Goal: Information Seeking & Learning: Learn about a topic

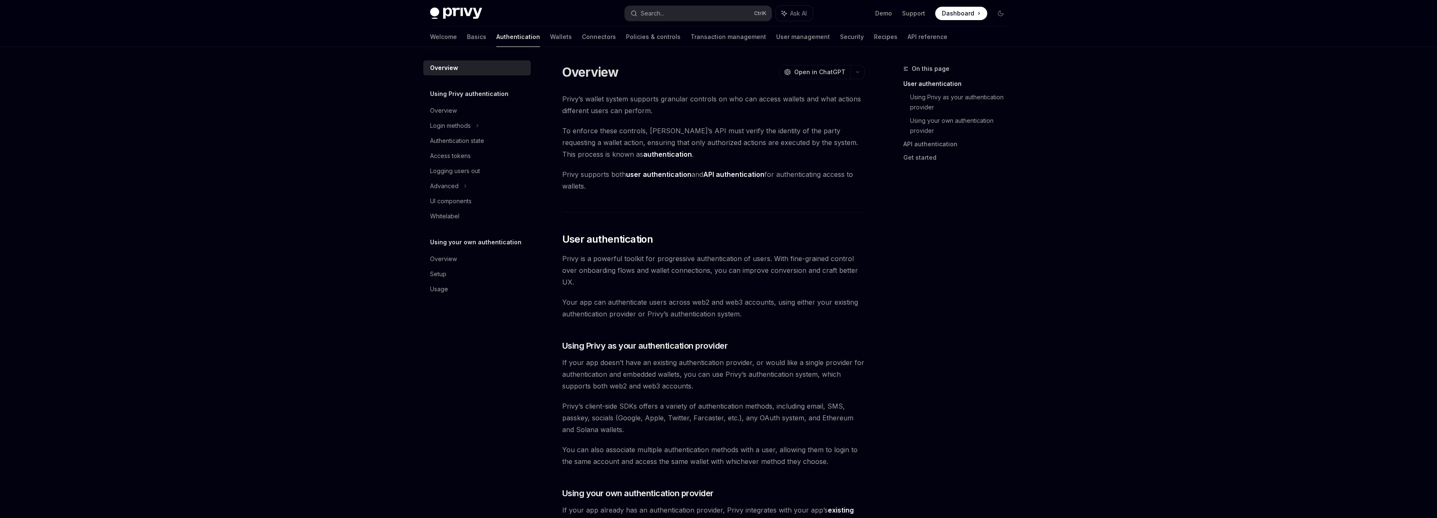
scroll to position [190, 0]
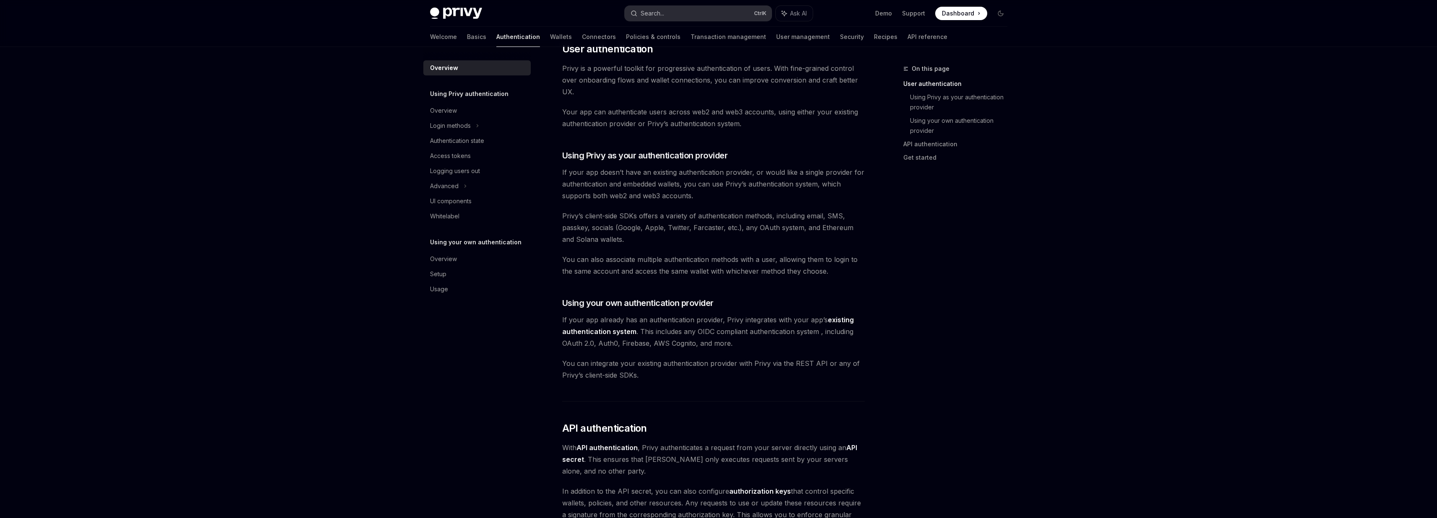
click at [679, 9] on button "Search... Ctrl K" at bounding box center [698, 13] width 147 height 15
type textarea "*"
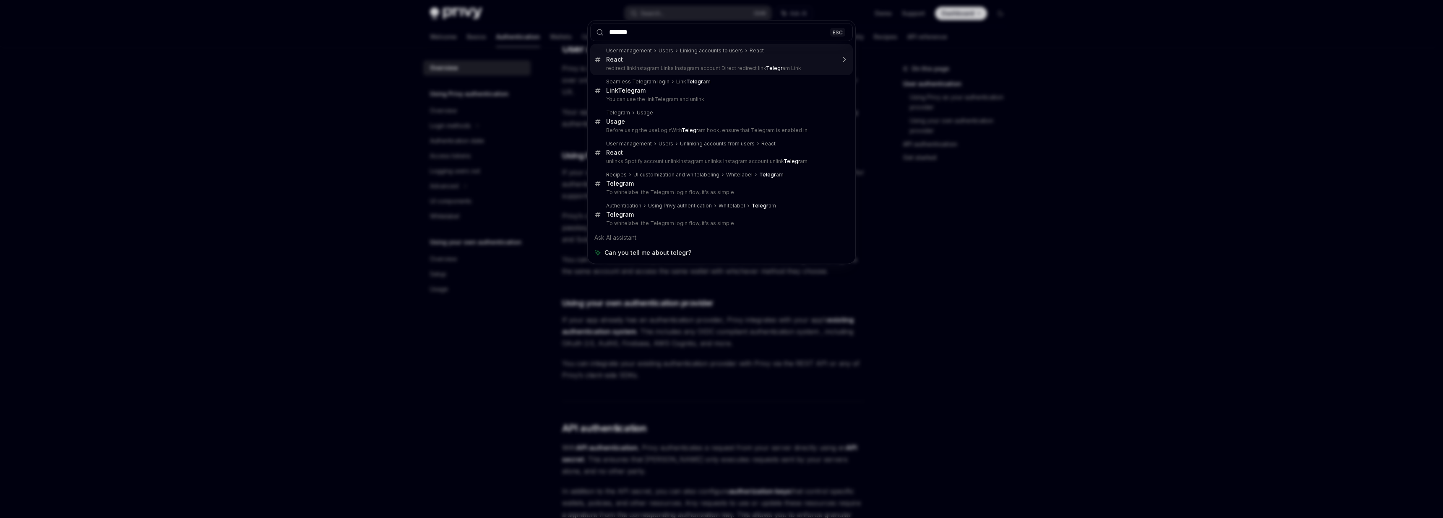
type input "********"
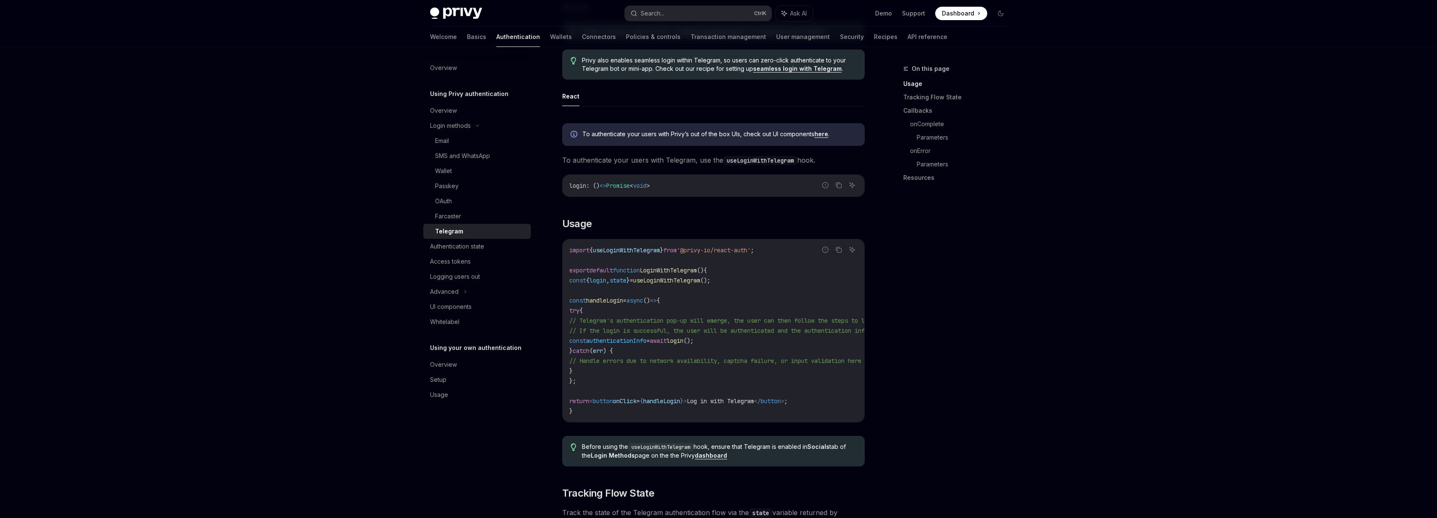
scroll to position [148, 0]
click at [472, 216] on div "Farcaster" at bounding box center [480, 216] width 91 height 10
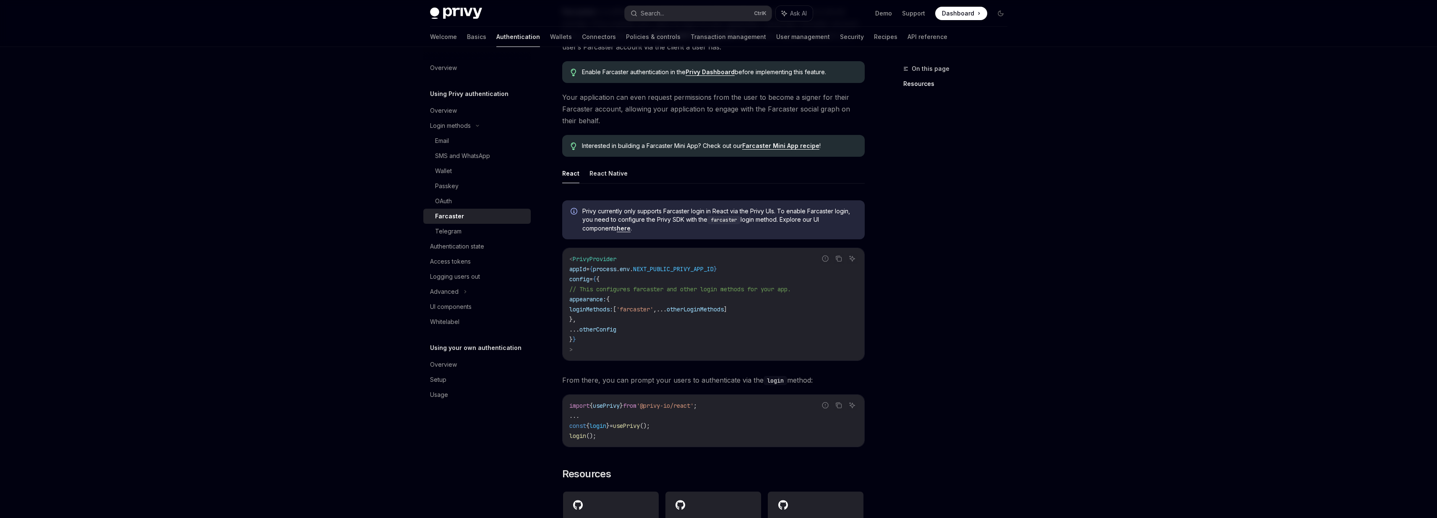
scroll to position [76, 0]
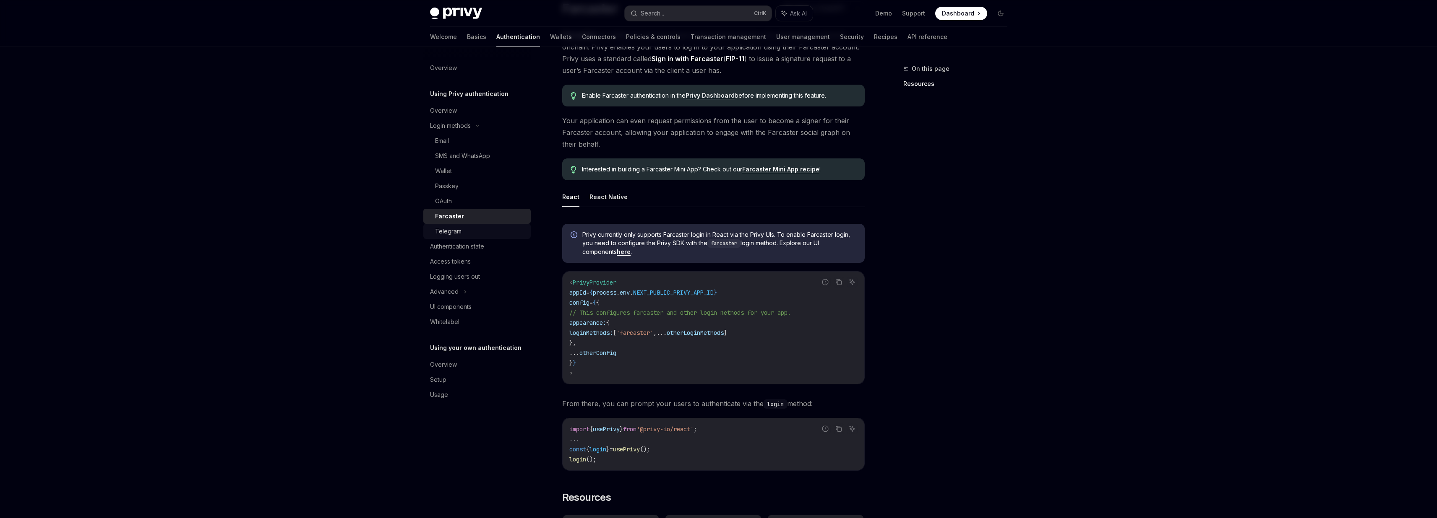
click at [465, 230] on div "Telegram" at bounding box center [480, 232] width 91 height 10
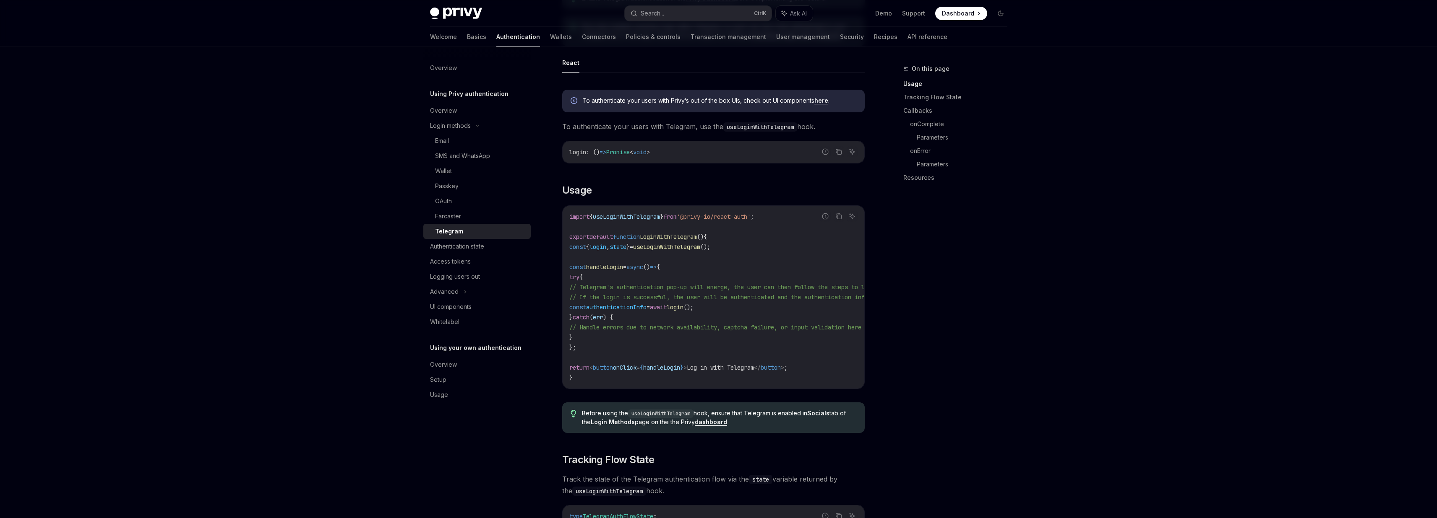
scroll to position [151, 0]
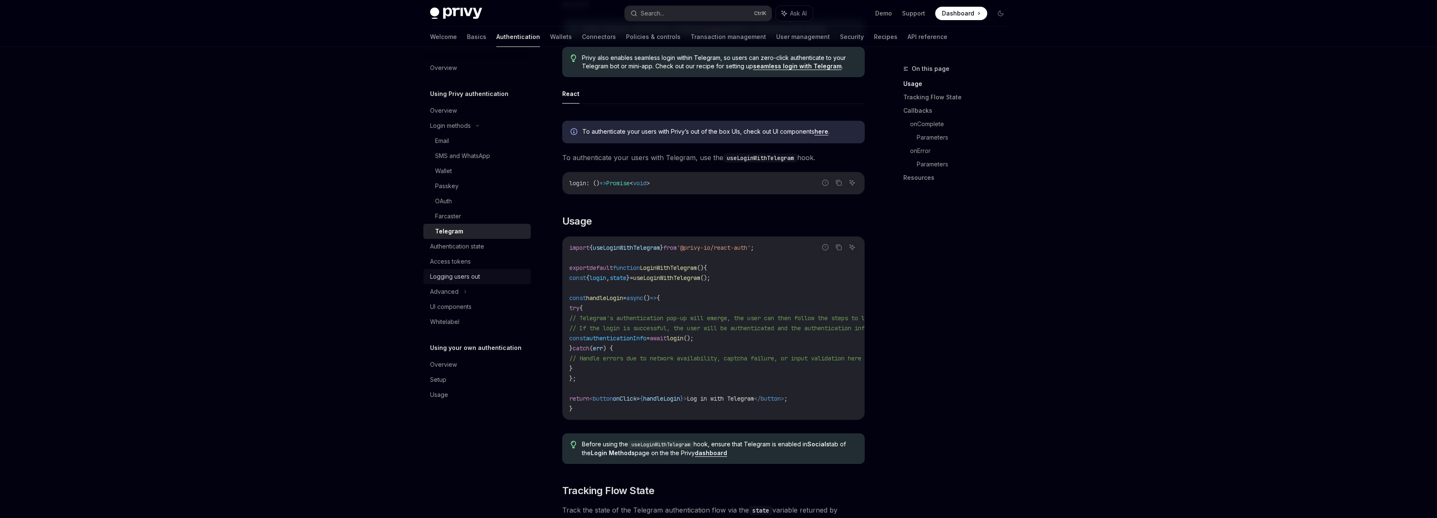
click at [459, 278] on div "Logging users out" at bounding box center [455, 277] width 50 height 10
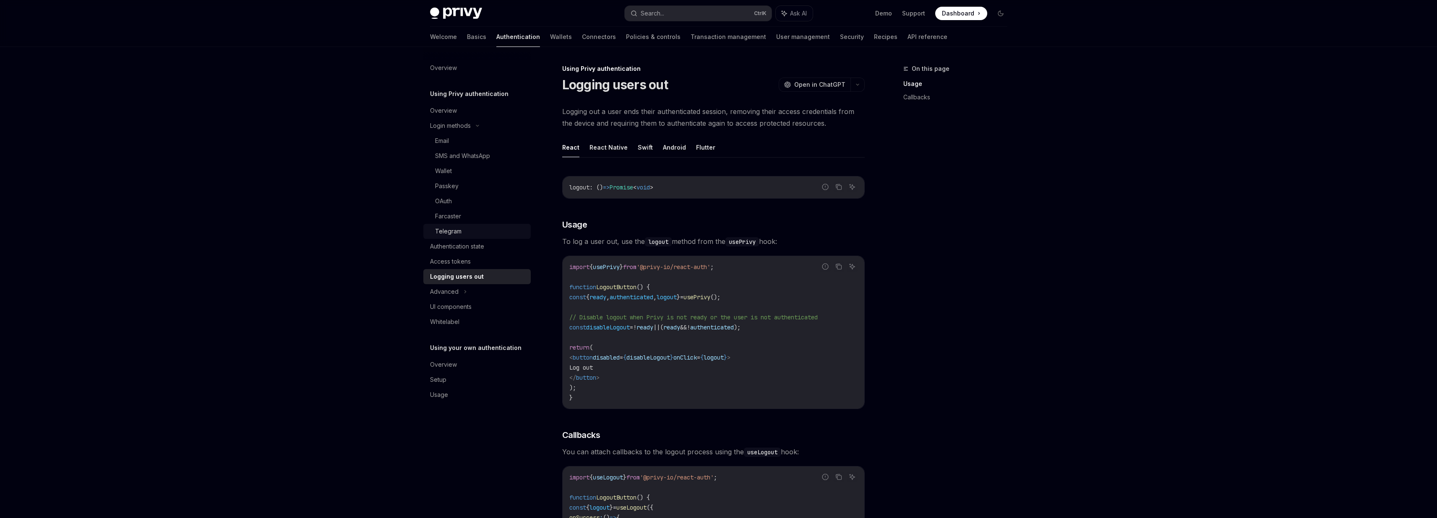
click at [468, 228] on div "Telegram" at bounding box center [480, 232] width 91 height 10
type textarea "*"
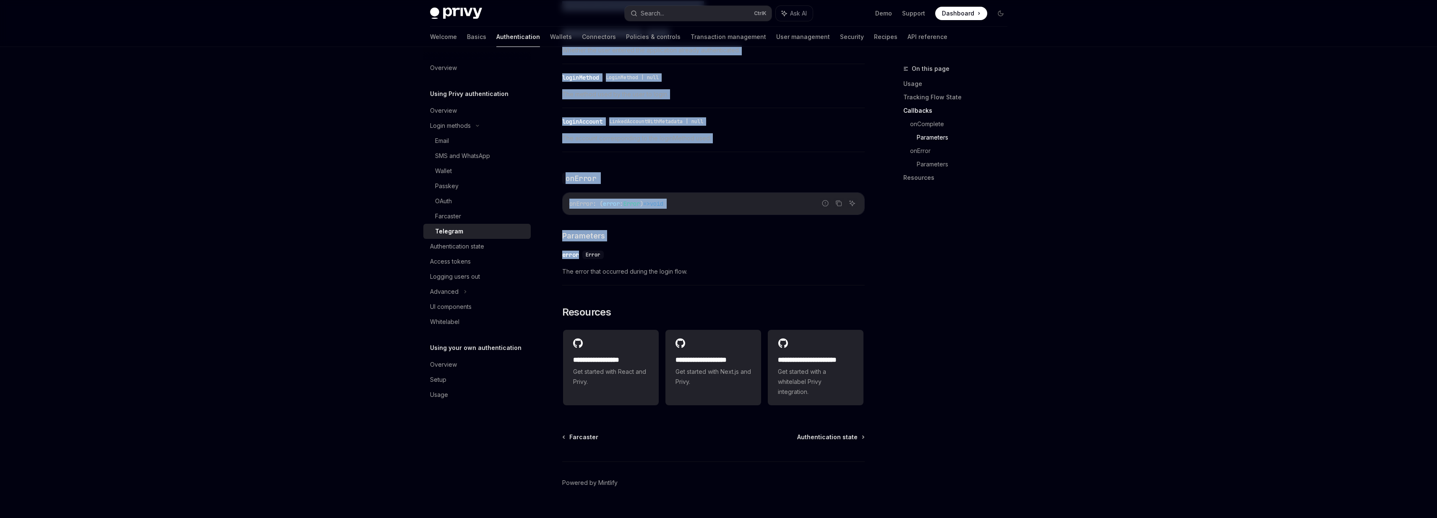
scroll to position [1149, 0]
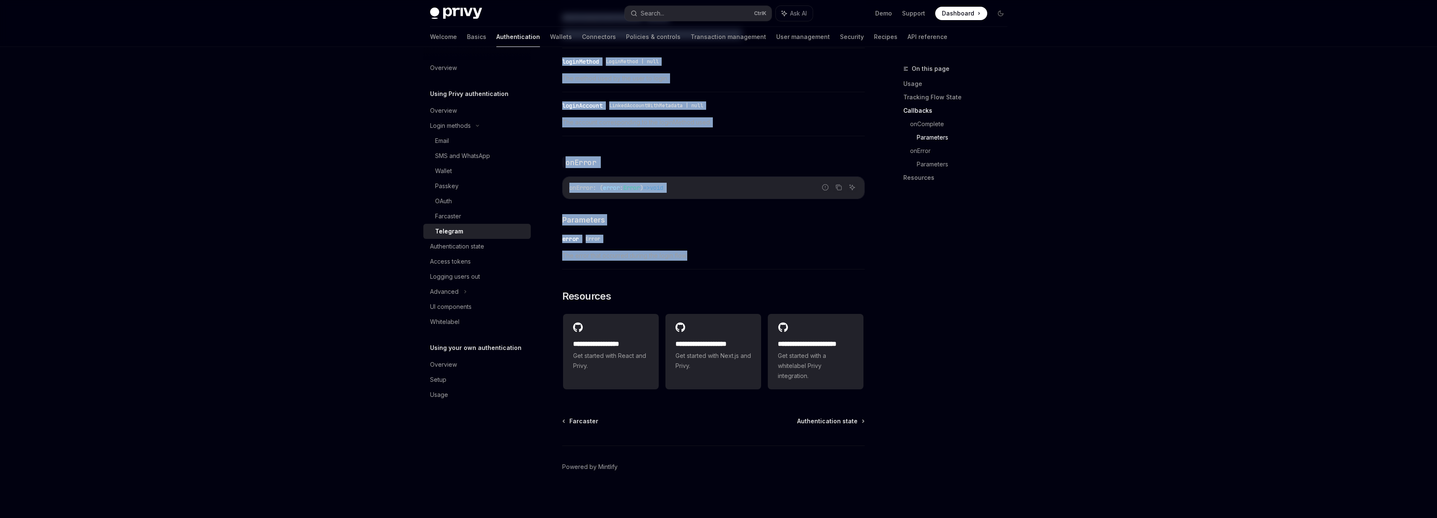
drag, startPoint x: 557, startPoint y: 72, endPoint x: 816, endPoint y: 262, distance: 320.8
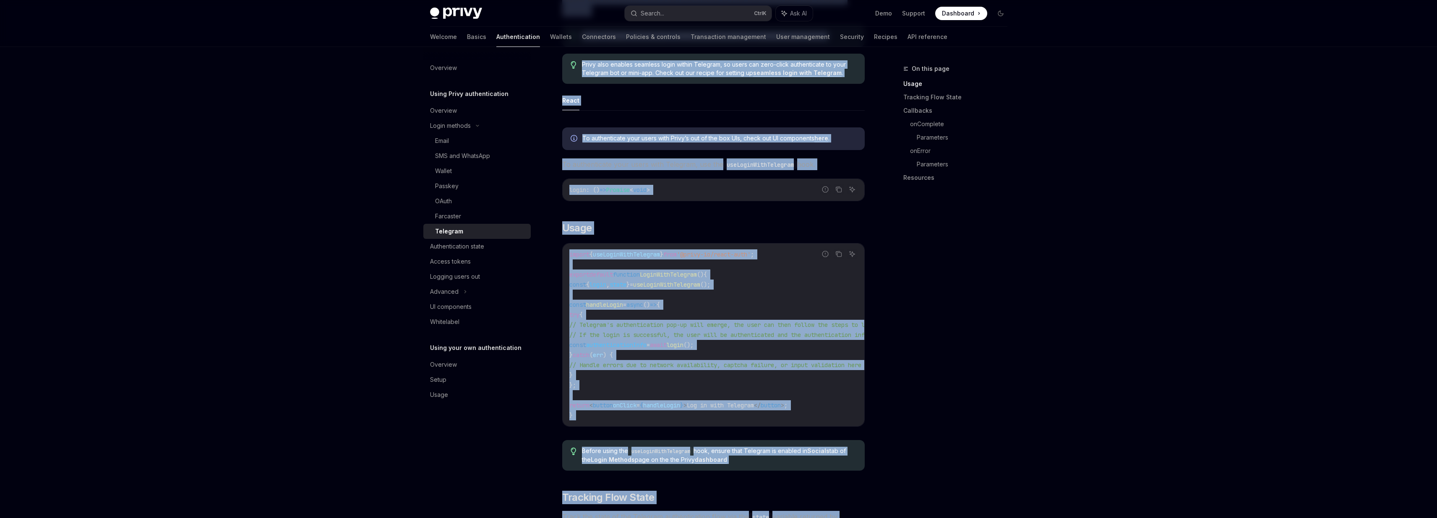
scroll to position [403, 0]
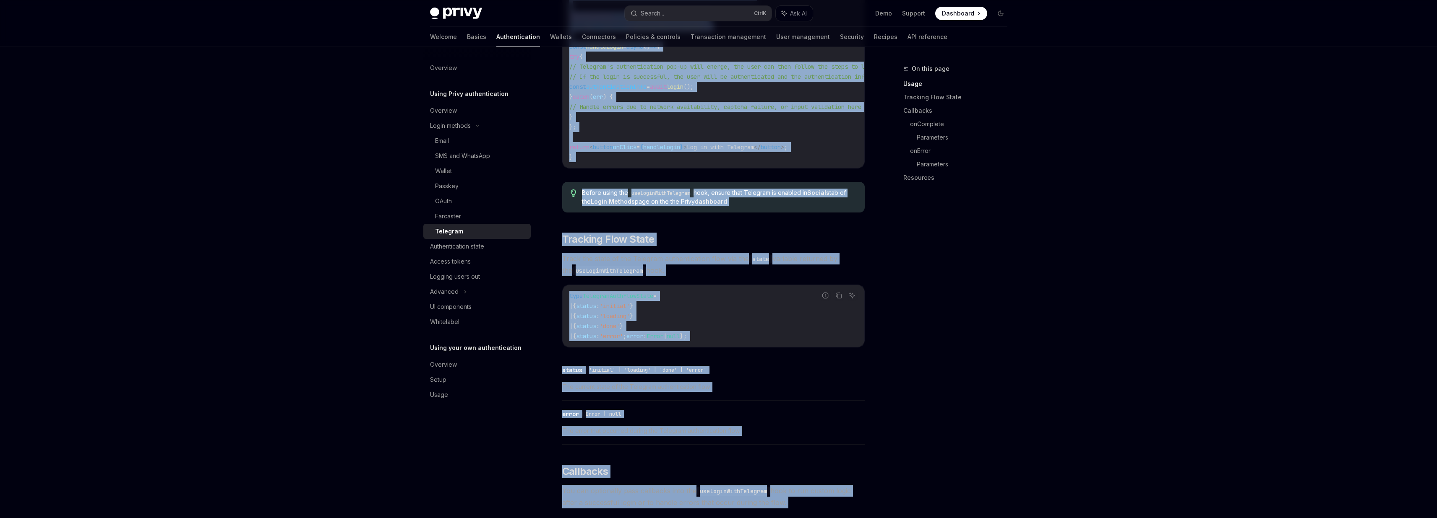
click at [826, 409] on div "​ error Error | null The error that occurred during the Telegram authentication…" at bounding box center [713, 425] width 302 height 40
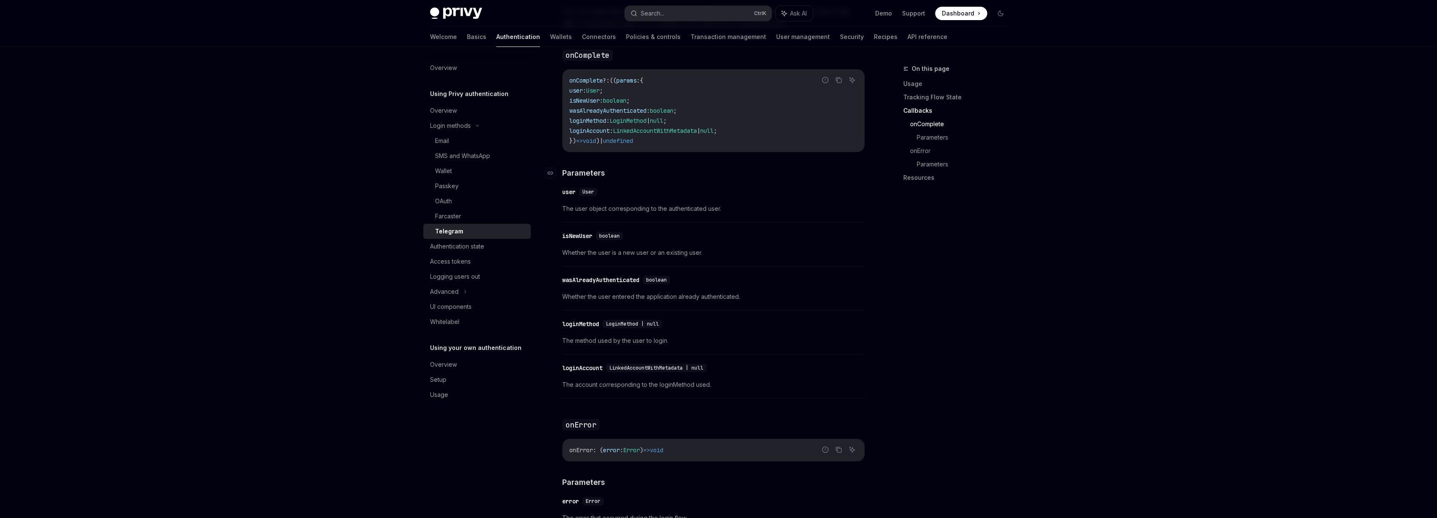
scroll to position [906, 0]
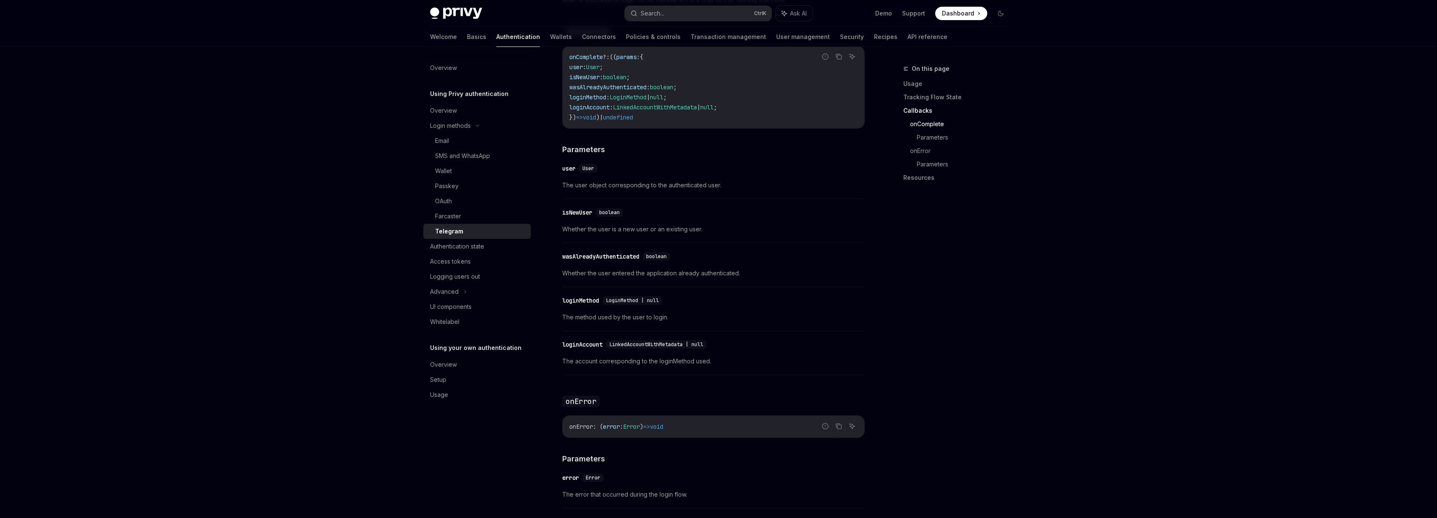
click at [577, 173] on div "​ user User" at bounding box center [581, 168] width 39 height 8
click at [583, 185] on span "The user object corresponding to the authenticated user." at bounding box center [713, 185] width 302 height 10
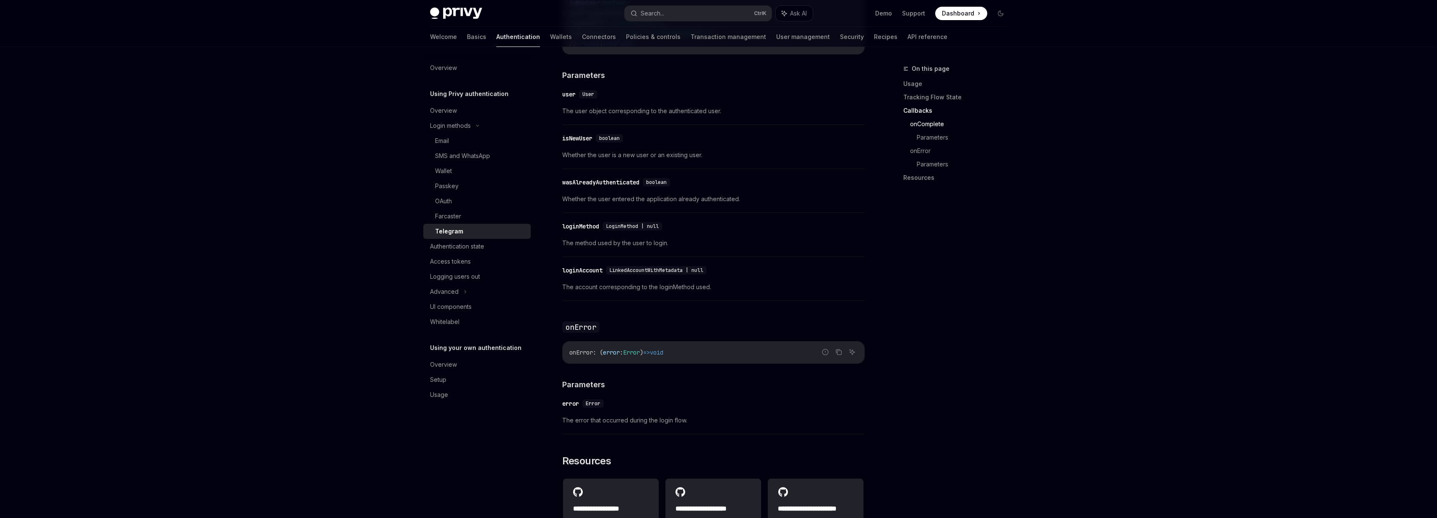
scroll to position [1107, 0]
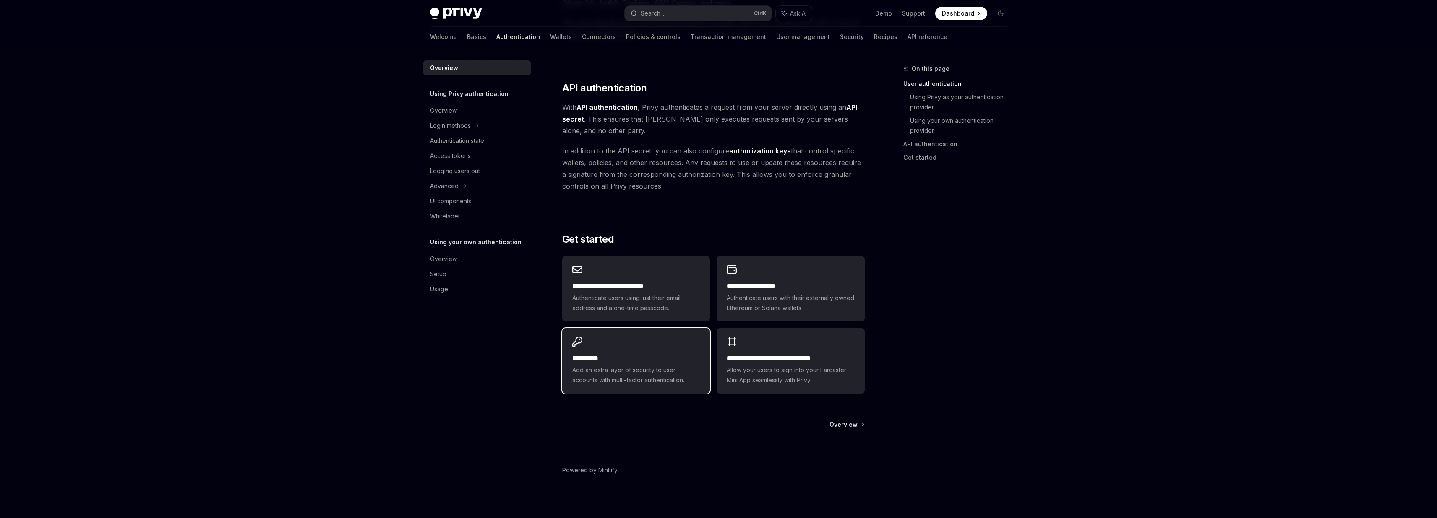
scroll to position [534, 0]
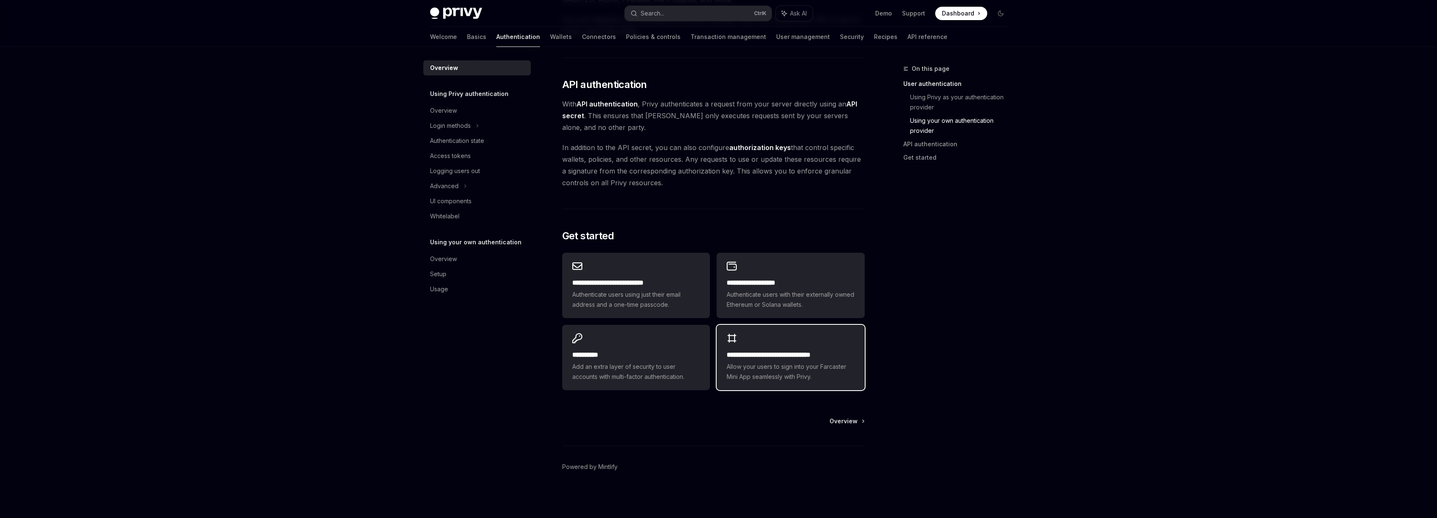
click at [792, 376] on span "Allow your users to sign into your Farcaster Mini App seamlessly with Privy." at bounding box center [791, 372] width 128 height 20
type textarea "*"
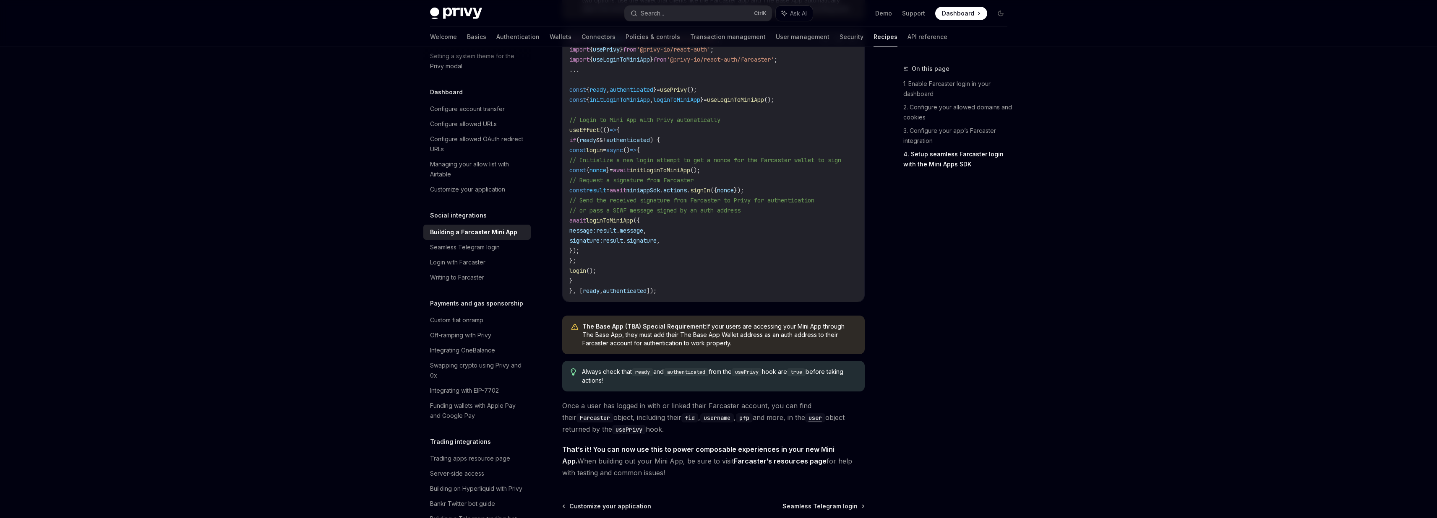
scroll to position [1214, 0]
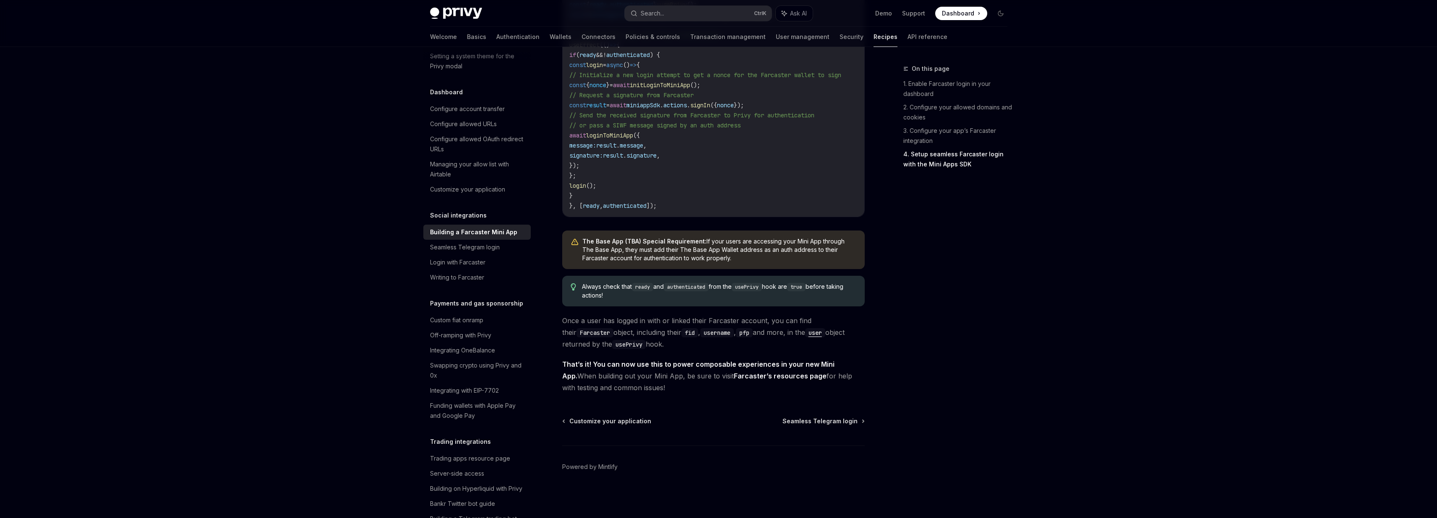
drag, startPoint x: 693, startPoint y: 371, endPoint x: 979, endPoint y: 429, distance: 292.4
click at [685, 15] on button "Search... Ctrl K" at bounding box center [698, 13] width 147 height 15
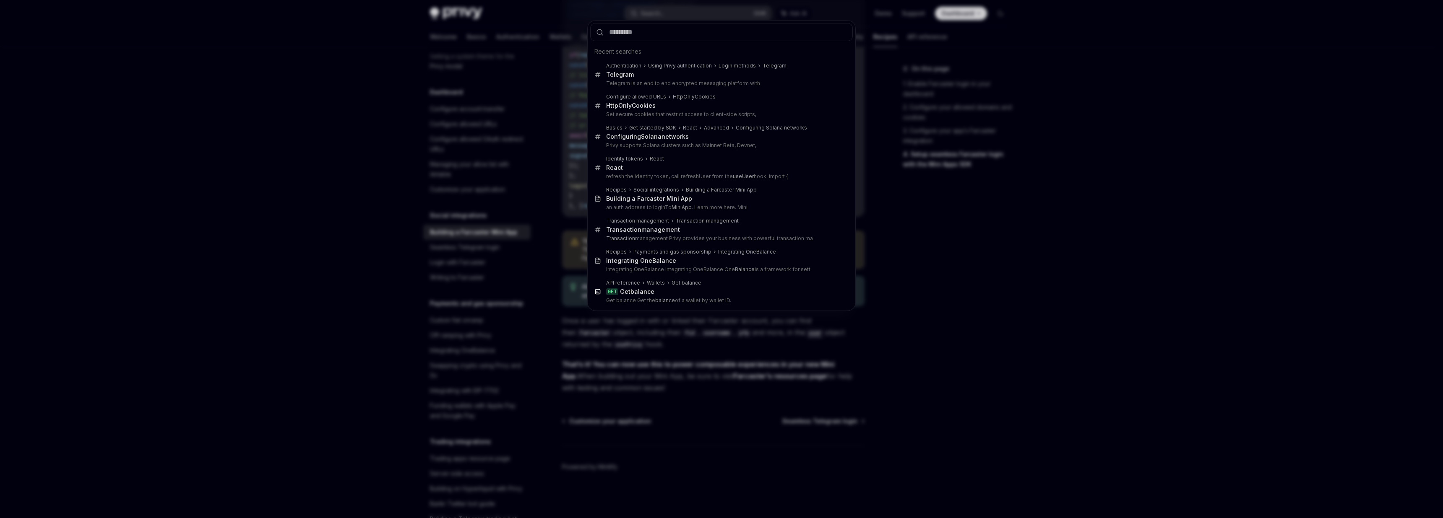
click at [231, 321] on div "Recent searches Authentication Using Privy authentication Login methods Telegra…" at bounding box center [721, 259] width 1443 height 518
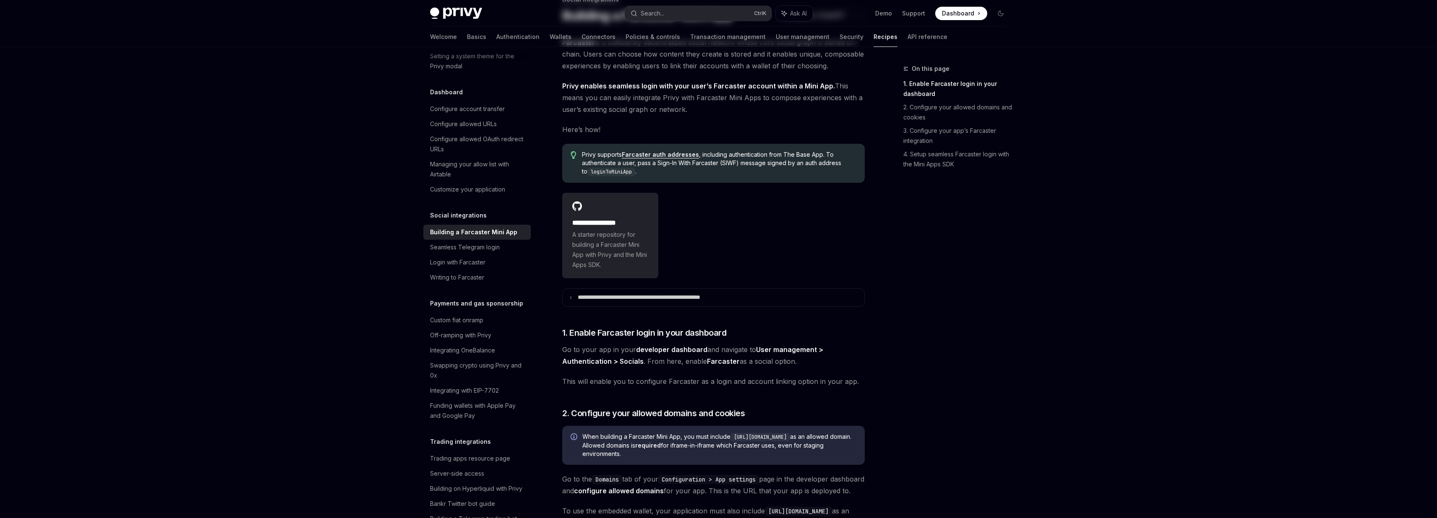
scroll to position [0, 0]
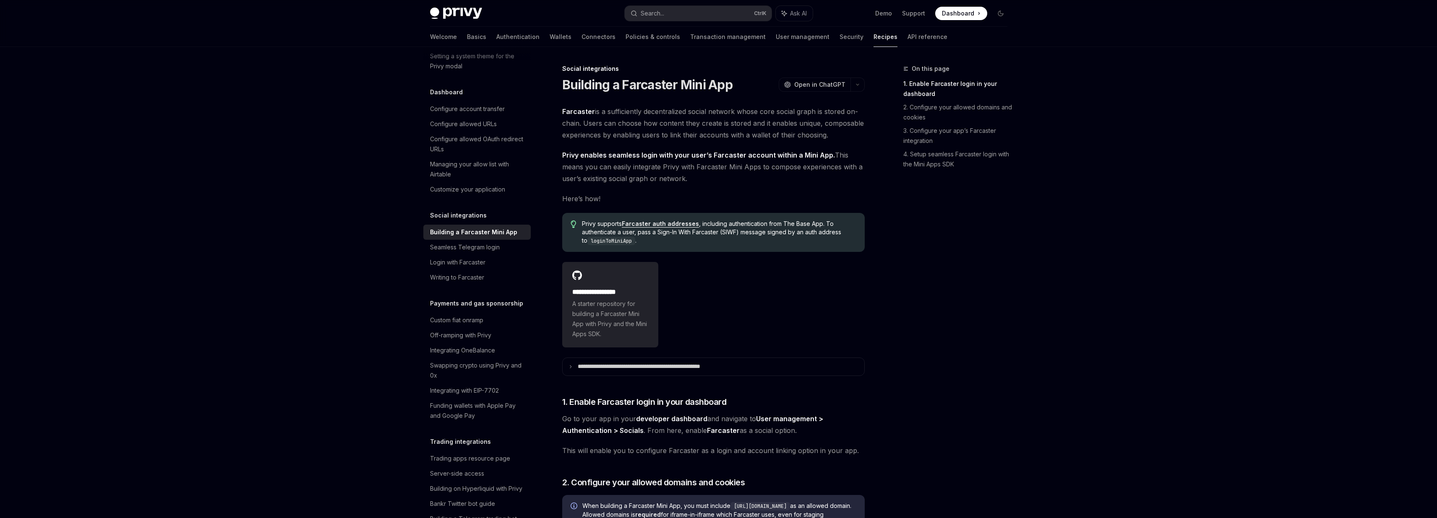
drag, startPoint x: 670, startPoint y: 390, endPoint x: 556, endPoint y: 81, distance: 329.9
copy div "**********"
